Goal: Information Seeking & Learning: Learn about a topic

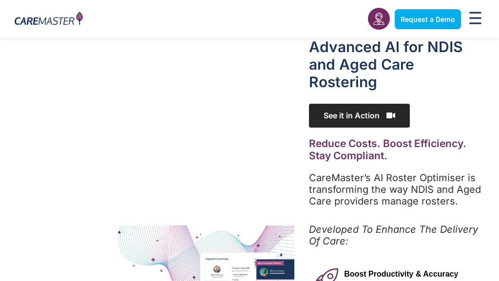
click at [328, 116] on span "See it in Action" at bounding box center [359, 116] width 101 height 24
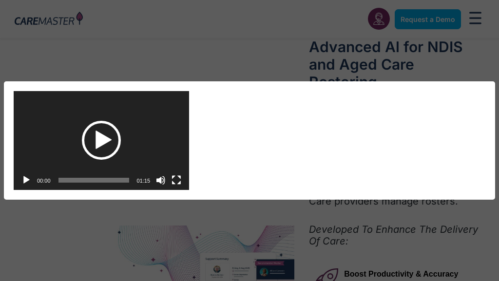
click at [102, 138] on div "Play" at bounding box center [101, 140] width 39 height 39
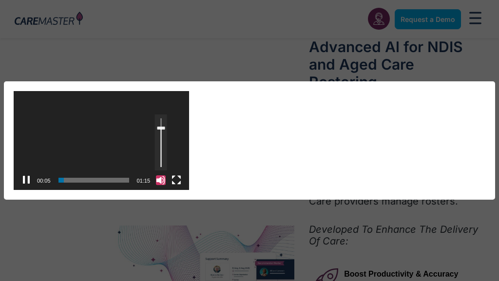
click at [160, 177] on button "Mute" at bounding box center [161, 181] width 10 height 10
click at [160, 177] on button "Unmute" at bounding box center [161, 181] width 10 height 10
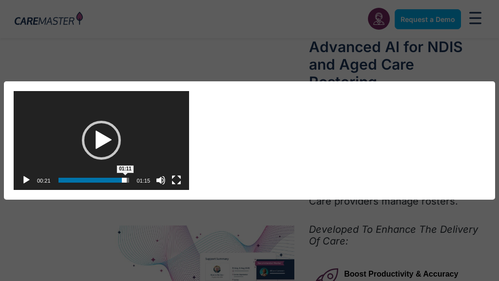
click at [125, 179] on span "01:11" at bounding box center [94, 180] width 71 height 5
click at [41, 110] on div "Video Player" at bounding box center [102, 140] width 176 height 99
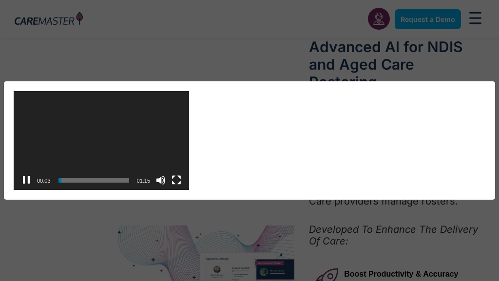
click at [31, 134] on video "[URL][DOMAIN_NAME]" at bounding box center [102, 140] width 176 height 99
click at [50, 131] on div "Video Player" at bounding box center [102, 140] width 176 height 99
click at [163, 179] on button "Mute" at bounding box center [161, 181] width 10 height 10
click at [161, 179] on button "Unmute" at bounding box center [161, 181] width 10 height 10
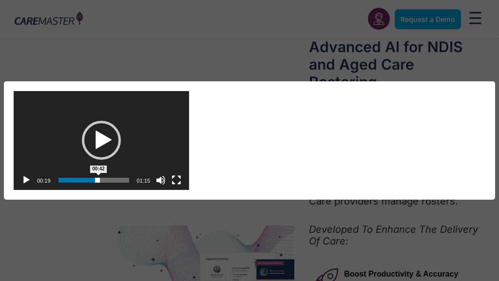
click at [99, 180] on span "00:42" at bounding box center [94, 180] width 71 height 5
click at [129, 179] on div "00:45 01:15 01:15 Use Up/Down Arrow keys to increase or decrease volume." at bounding box center [102, 181] width 176 height 20
click at [127, 180] on span "01:13" at bounding box center [94, 180] width 71 height 5
click at [162, 179] on button "Mute" at bounding box center [161, 181] width 10 height 10
click at [162, 179] on button "Unmute" at bounding box center [161, 181] width 10 height 10
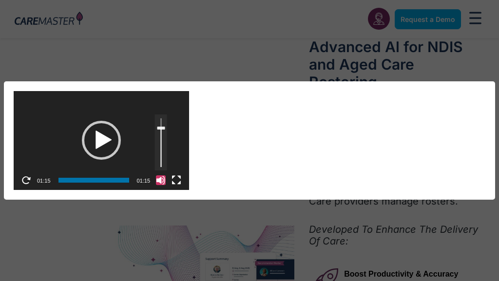
click at [159, 179] on button "Mute" at bounding box center [161, 181] width 10 height 10
click at [159, 179] on button "Unmute" at bounding box center [161, 181] width 10 height 10
click at [48, 181] on span "01:15" at bounding box center [44, 181] width 14 height 6
click at [147, 180] on span "01:15" at bounding box center [144, 181] width 14 height 6
click at [161, 179] on button "Mute" at bounding box center [161, 181] width 10 height 10
